Goal: Navigation & Orientation: Understand site structure

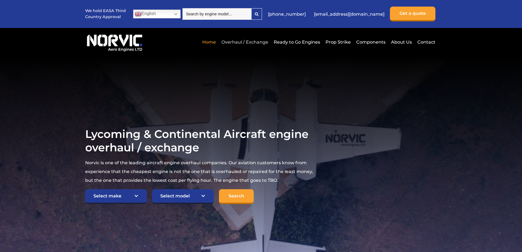
click at [235, 40] on link "Overhaul / Exchange" at bounding box center [245, 41] width 50 height 13
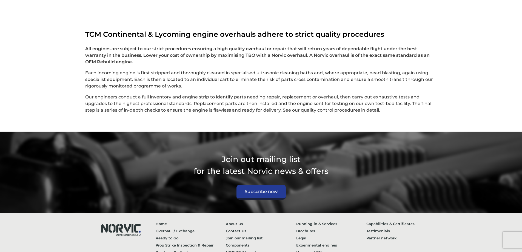
scroll to position [1431, 0]
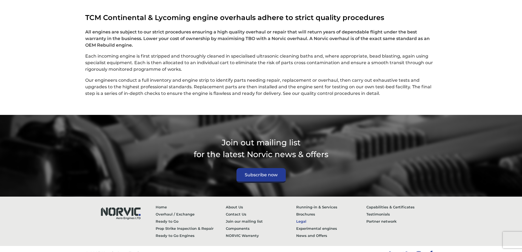
click at [304, 218] on link "Legal" at bounding box center [331, 221] width 70 height 7
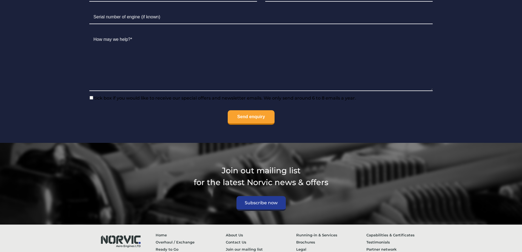
scroll to position [522, 0]
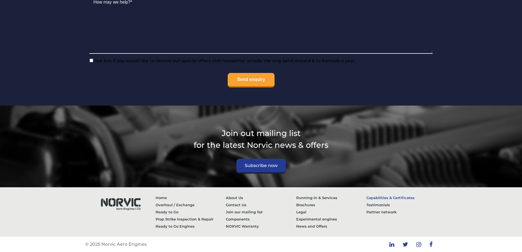
click at [377, 198] on link "Capabilities & Certificates" at bounding box center [402, 197] width 70 height 7
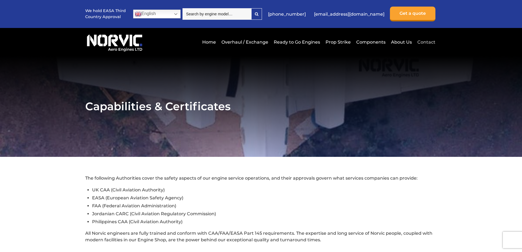
click at [425, 41] on link "Contact" at bounding box center [425, 41] width 19 height 13
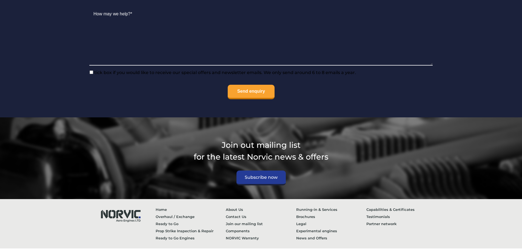
scroll to position [617, 0]
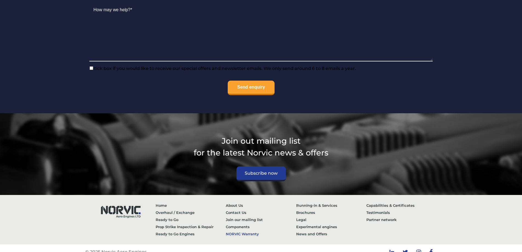
click at [249, 230] on link "NORVIC Warranty" at bounding box center [261, 233] width 70 height 7
